Goal: Check status: Check status

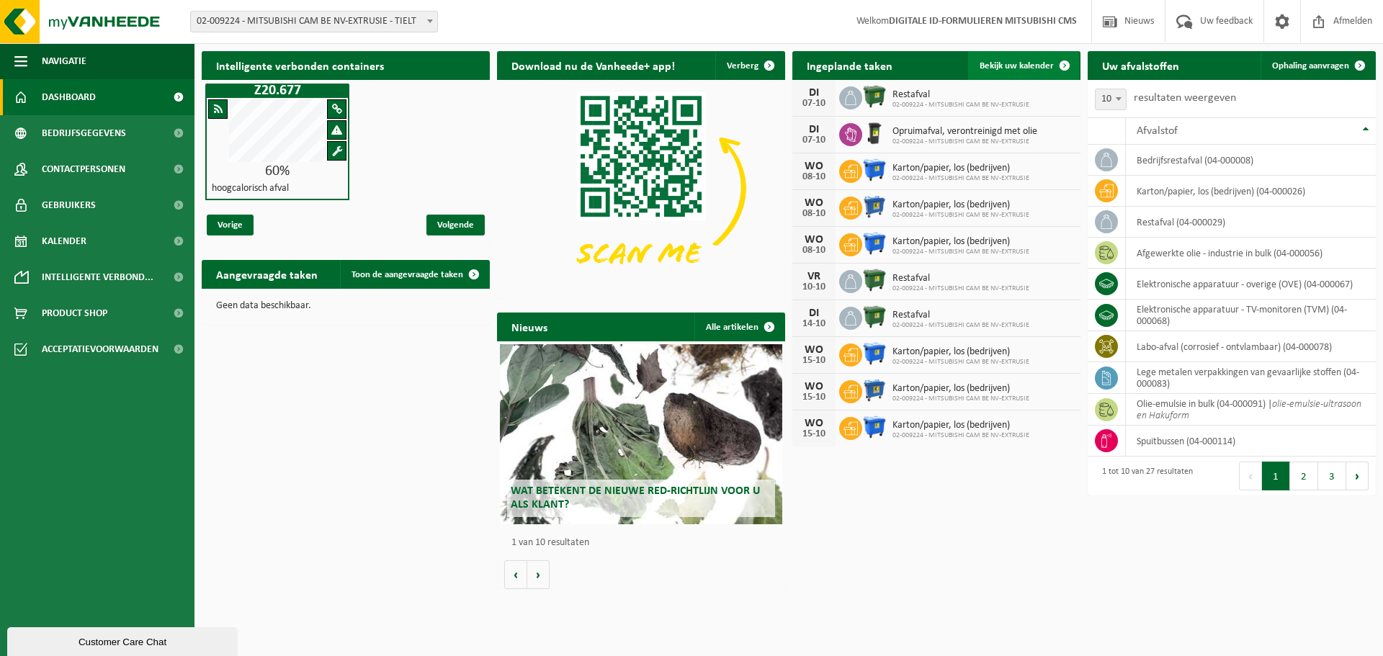
click at [1028, 66] on span "Bekijk uw kalender" at bounding box center [1017, 65] width 74 height 9
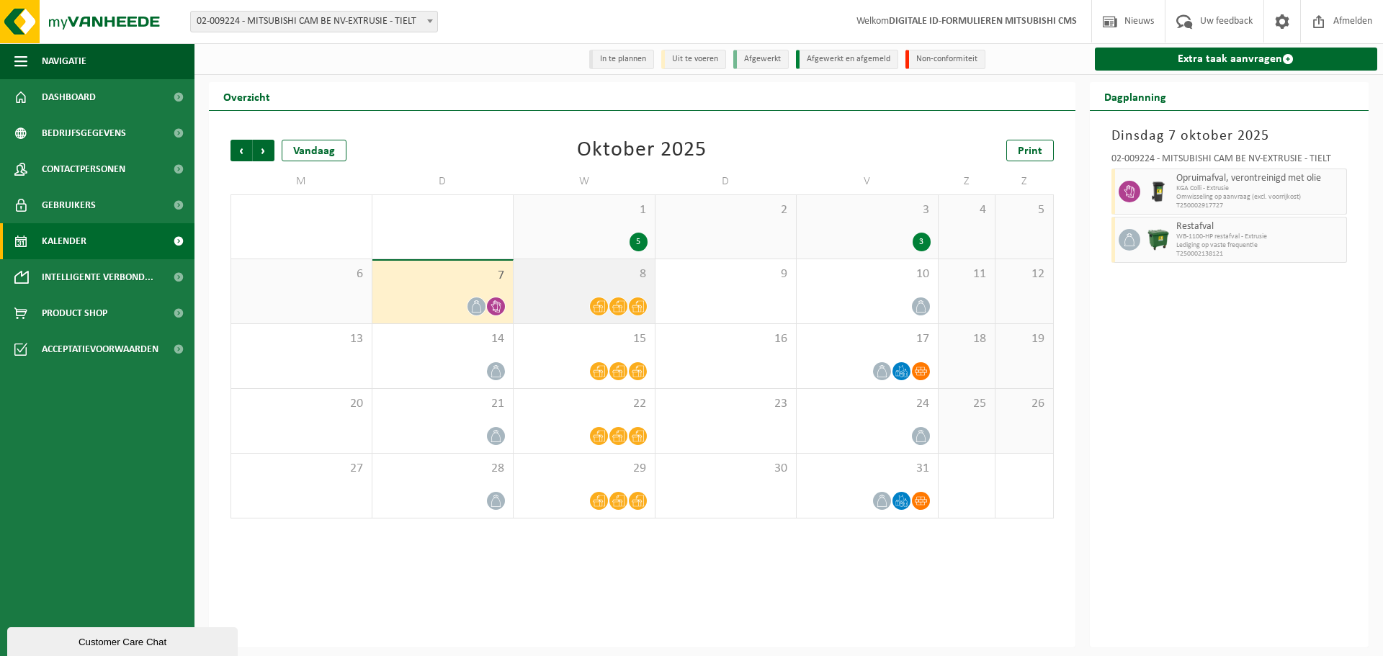
click at [576, 279] on span "8" at bounding box center [584, 275] width 127 height 16
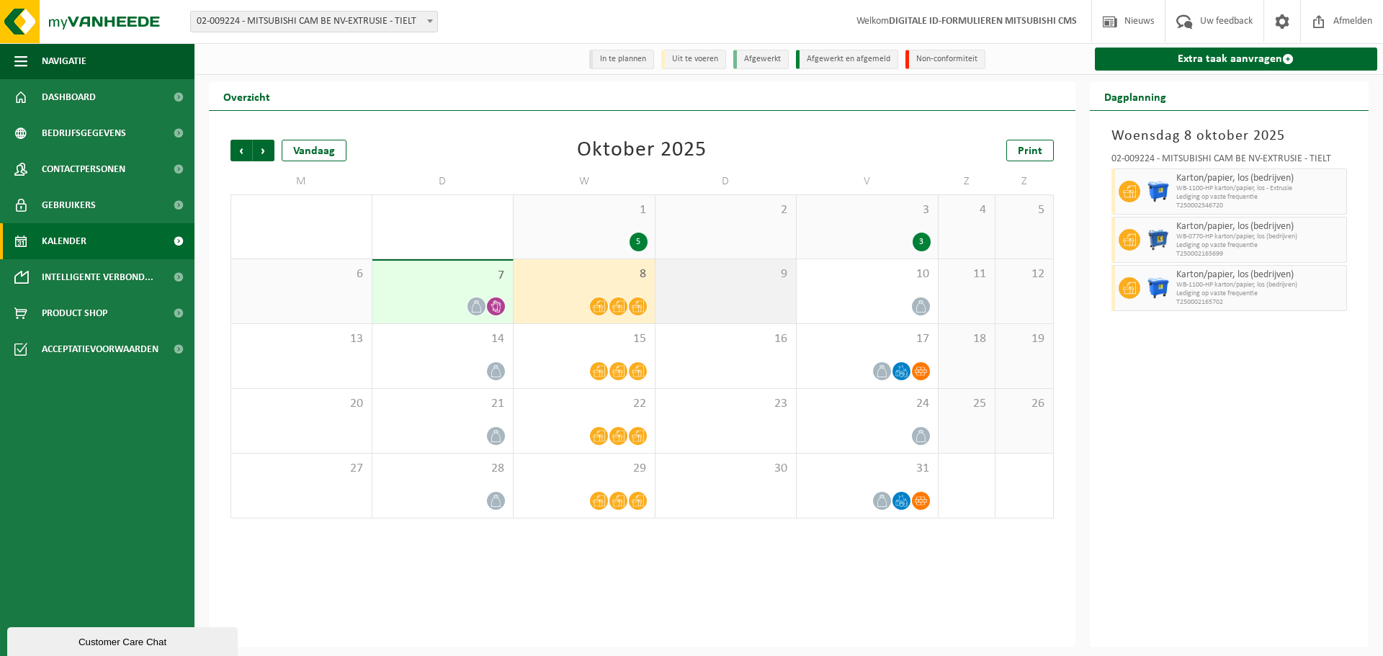
click at [708, 282] on span "9" at bounding box center [726, 275] width 127 height 16
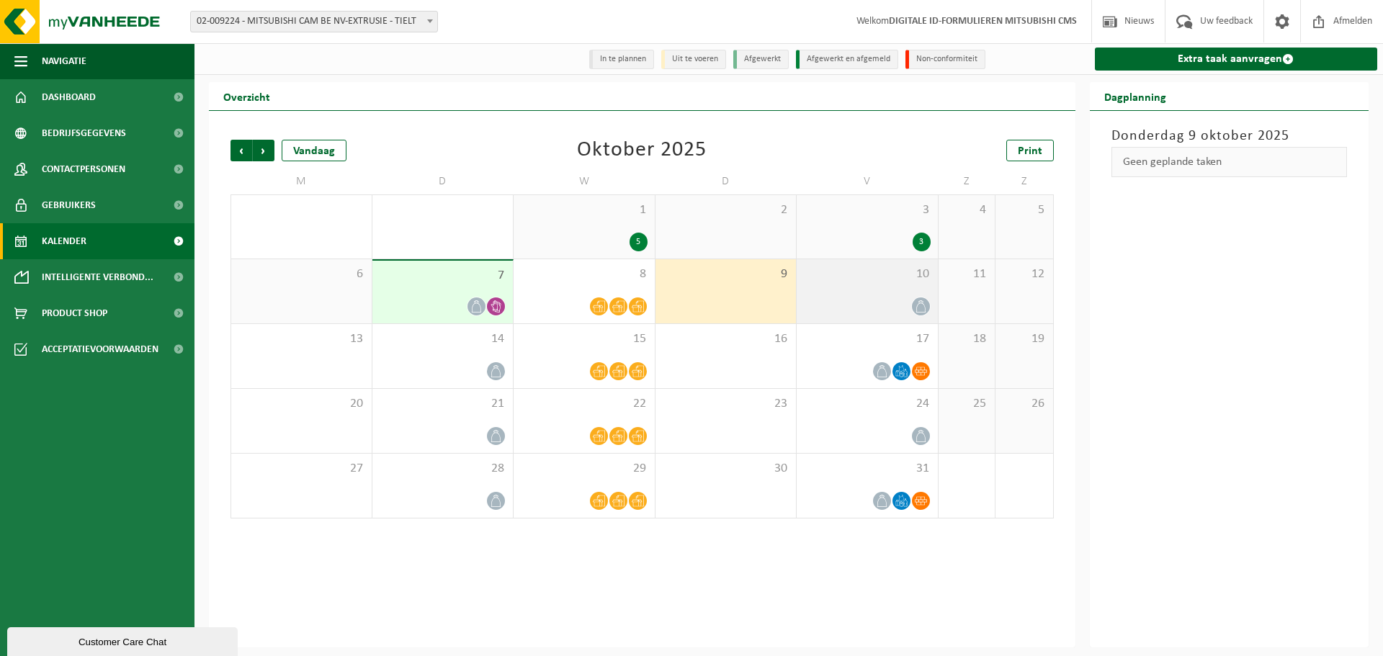
click at [837, 289] on div "10" at bounding box center [867, 291] width 141 height 64
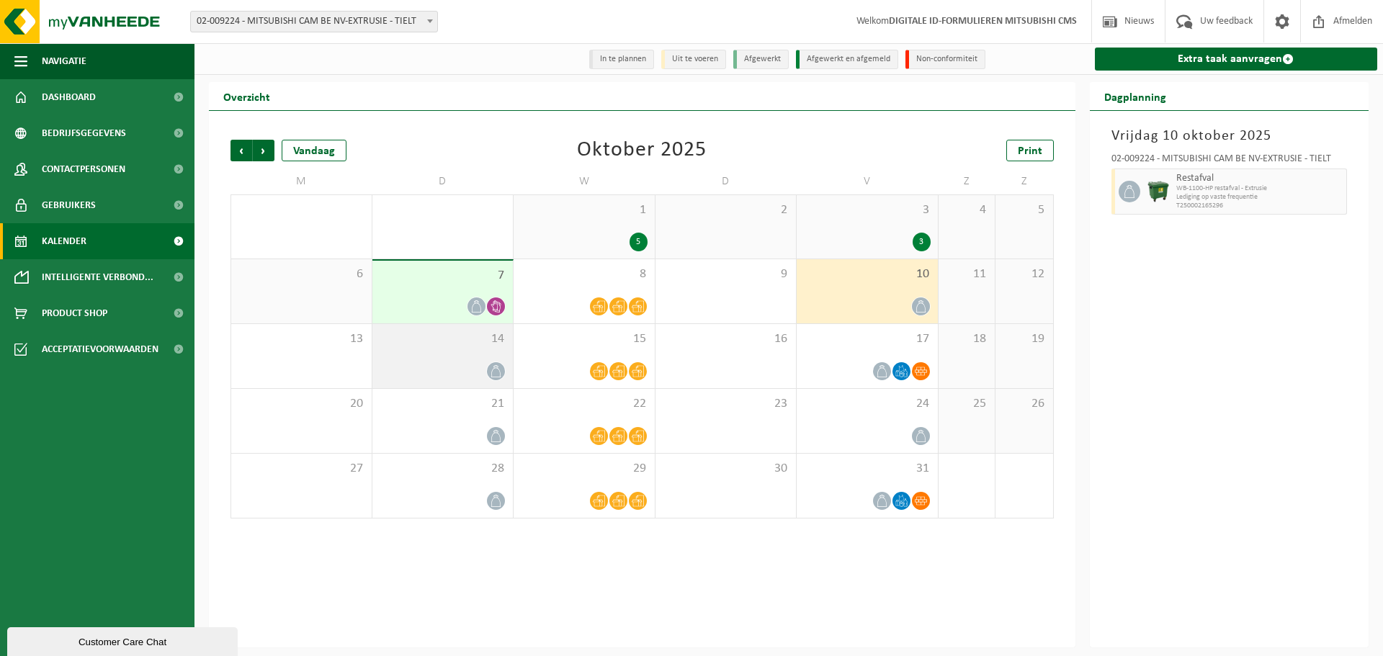
click at [398, 349] on div "14" at bounding box center [442, 356] width 141 height 64
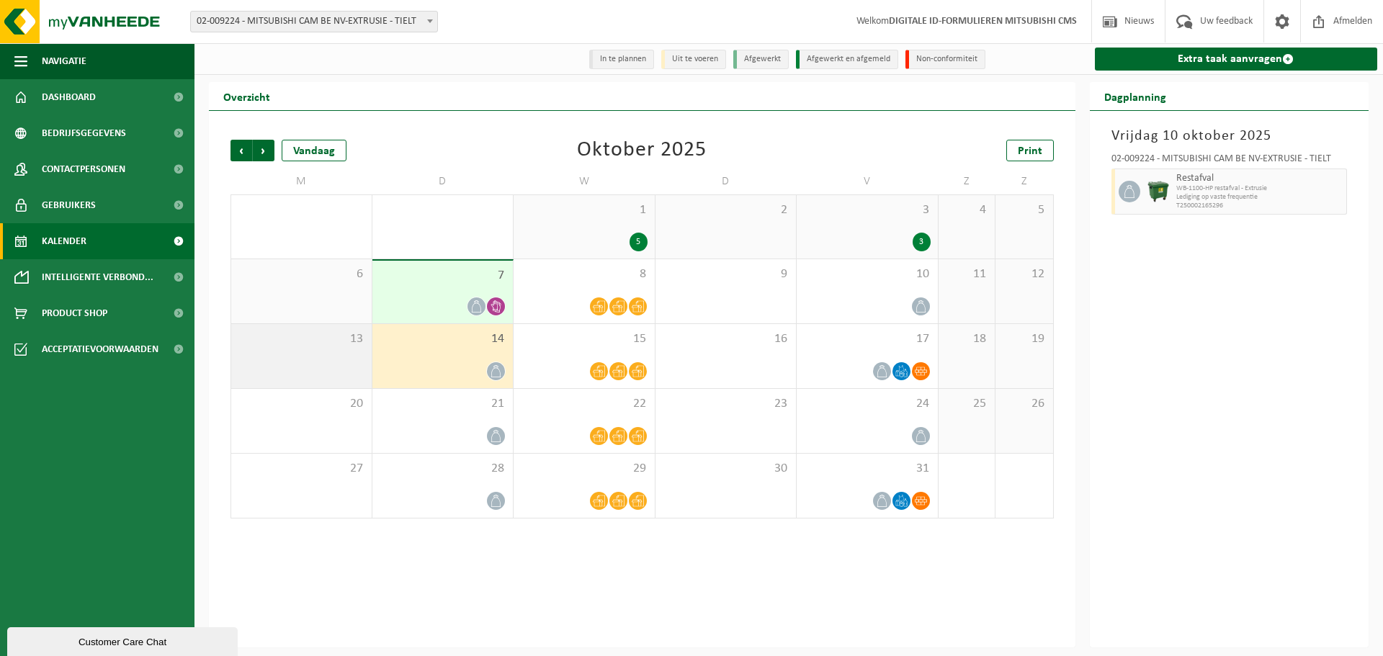
click at [295, 364] on div "13" at bounding box center [301, 356] width 140 height 64
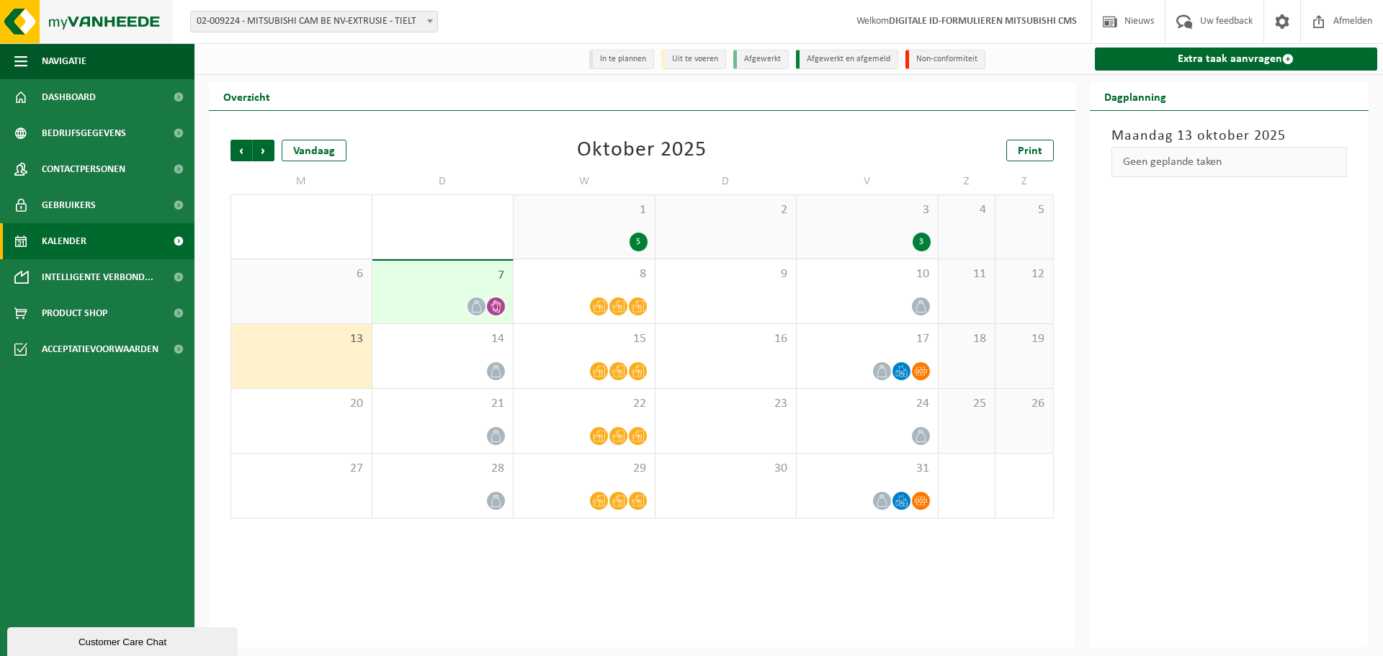
click at [117, 31] on img at bounding box center [86, 21] width 173 height 43
